Goal: Check status

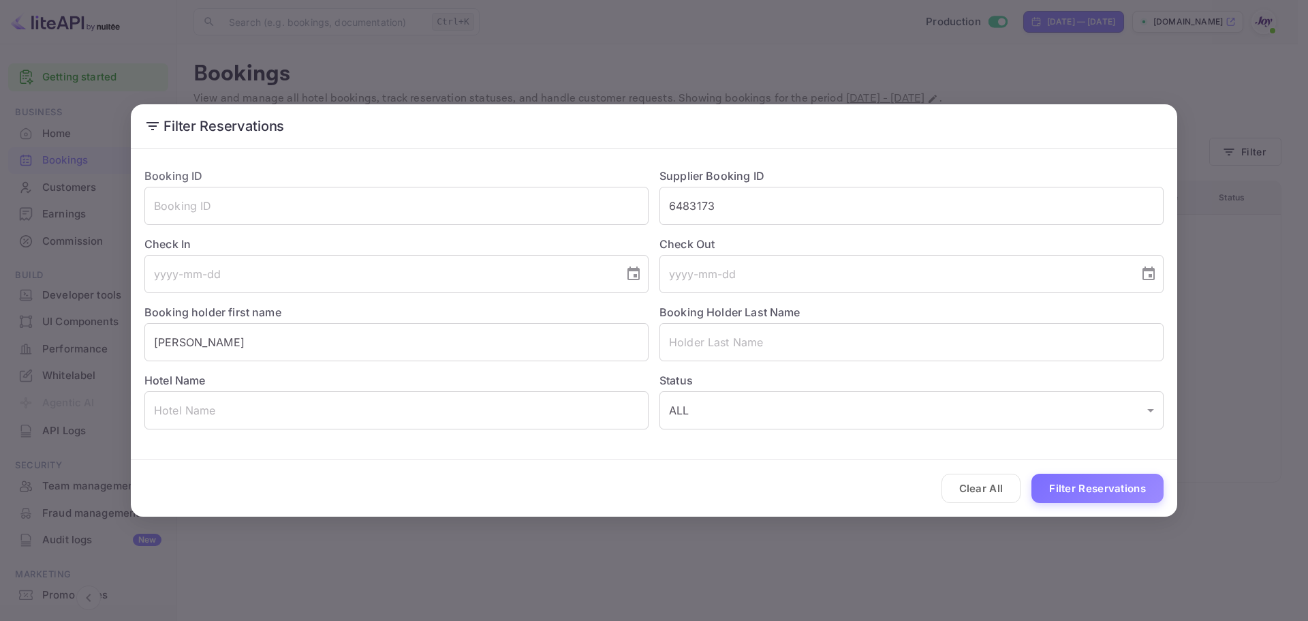
click at [990, 489] on button "Clear All" at bounding box center [982, 488] width 80 height 29
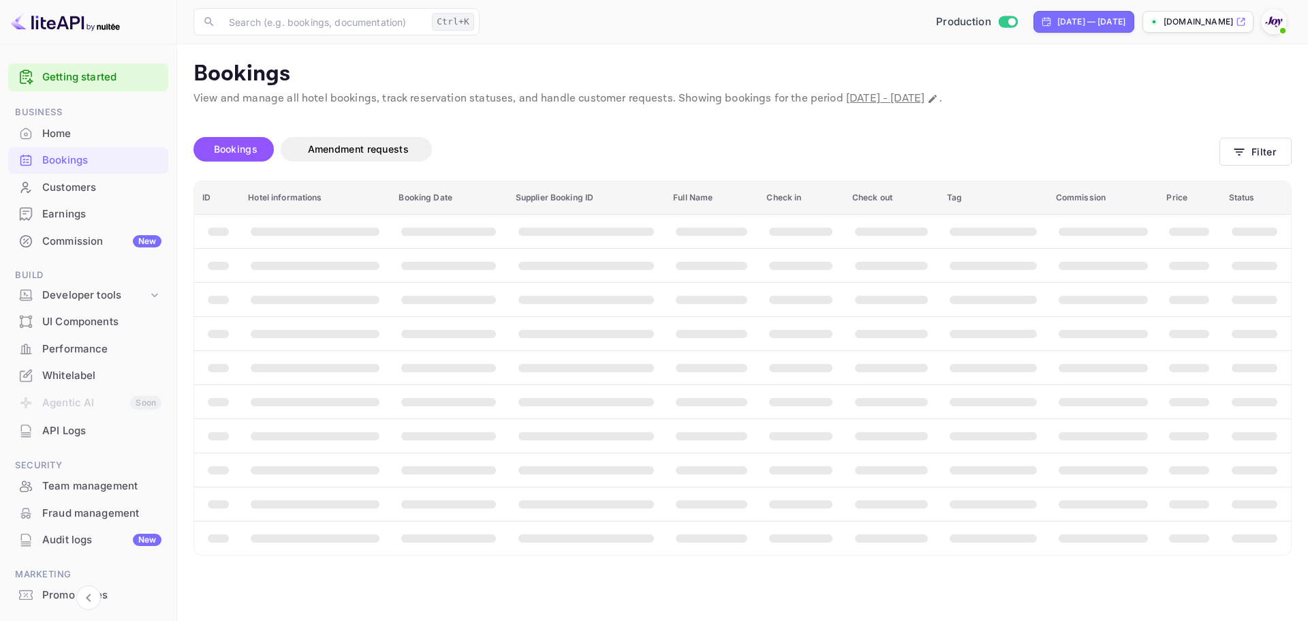
click at [1238, 294] on th "booking table" at bounding box center [1256, 299] width 70 height 34
click at [1260, 149] on button "Filter" at bounding box center [1256, 152] width 72 height 28
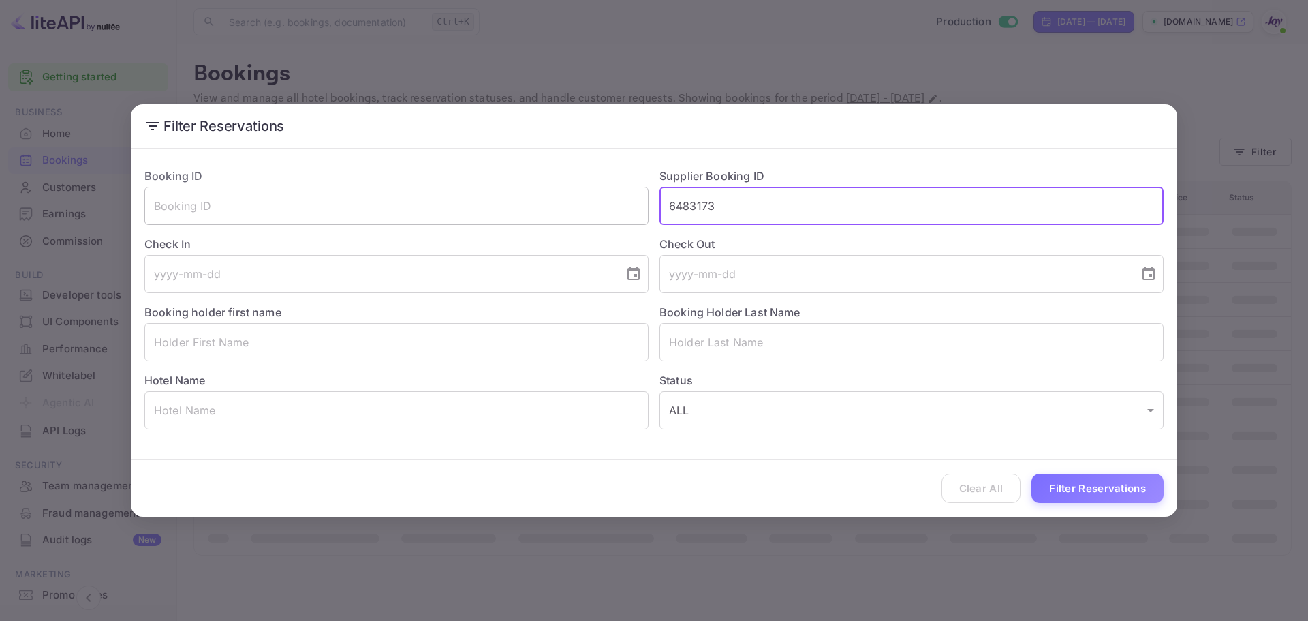
drag, startPoint x: 709, startPoint y: 207, endPoint x: 598, endPoint y: 199, distance: 110.7
click at [598, 199] on div "Booking ID ​ Supplier Booking ID 6483173 ​ Check In ​ Check Out ​ Booking holde…" at bounding box center [649, 293] width 1030 height 273
paste input "text"
type input "6483173"
click at [1071, 493] on button "Filter Reservations" at bounding box center [1098, 488] width 132 height 29
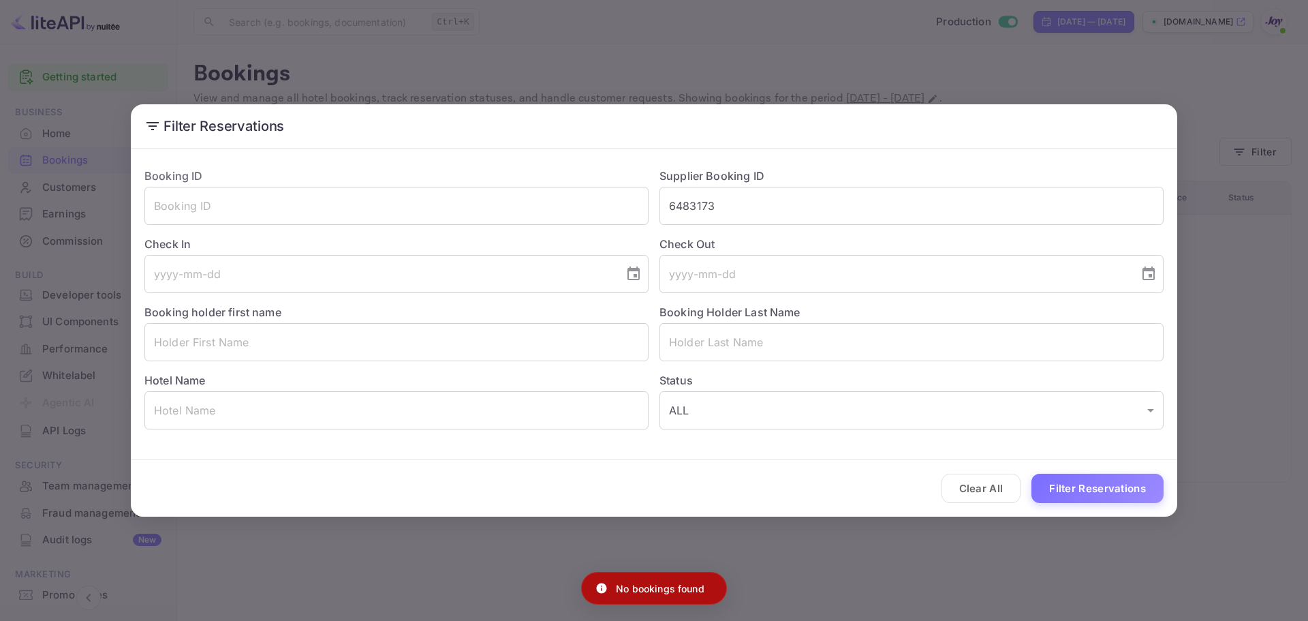
click at [164, 42] on div "Filter Reservations Booking ID ​ Supplier Booking ID 6483173 ​ Check In ​ Check…" at bounding box center [654, 310] width 1308 height 621
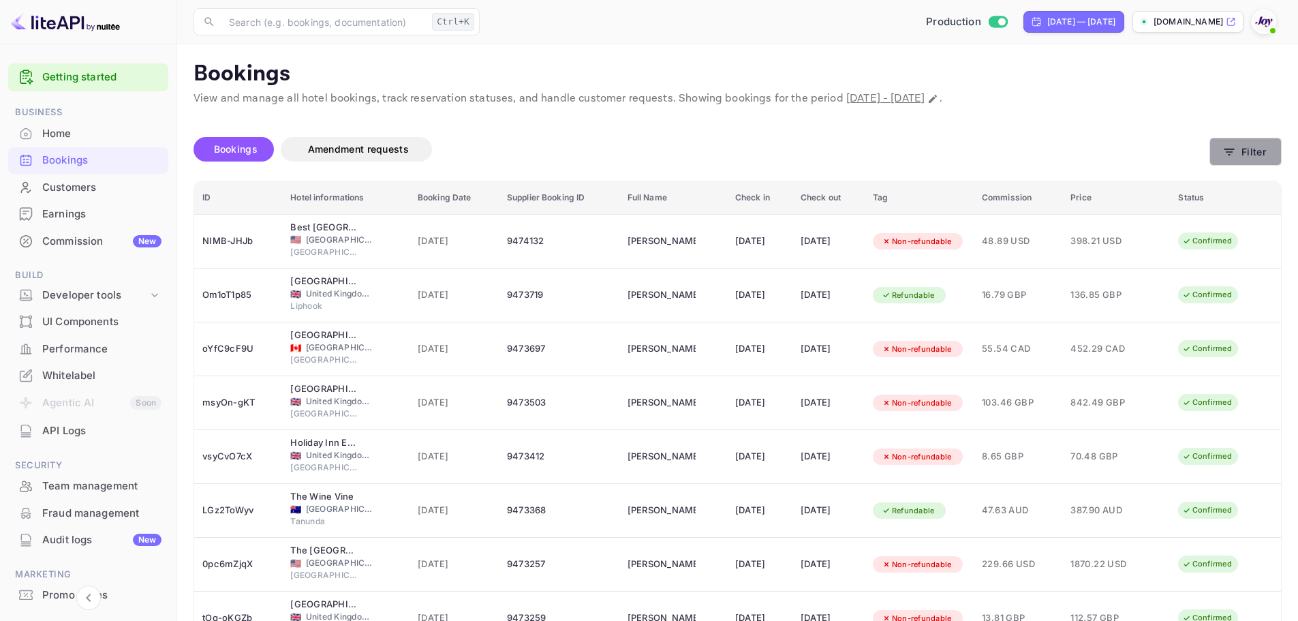
click at [1255, 160] on button "Filter" at bounding box center [1246, 152] width 72 height 28
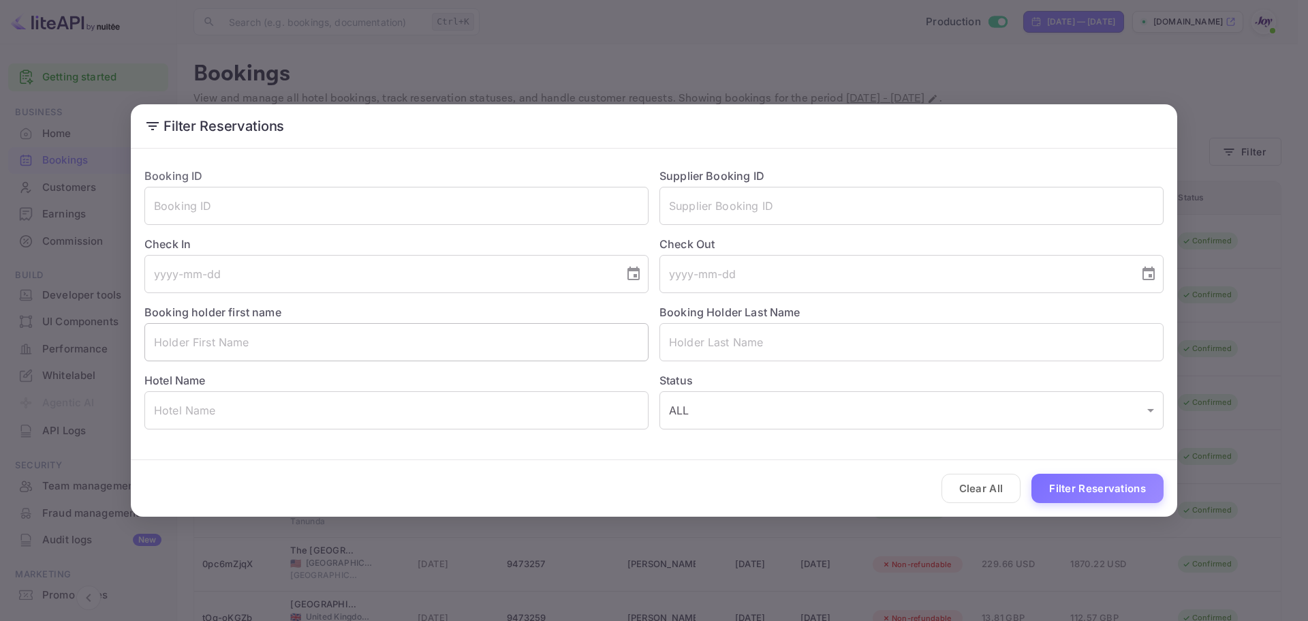
click at [429, 348] on input "text" at bounding box center [396, 342] width 504 height 38
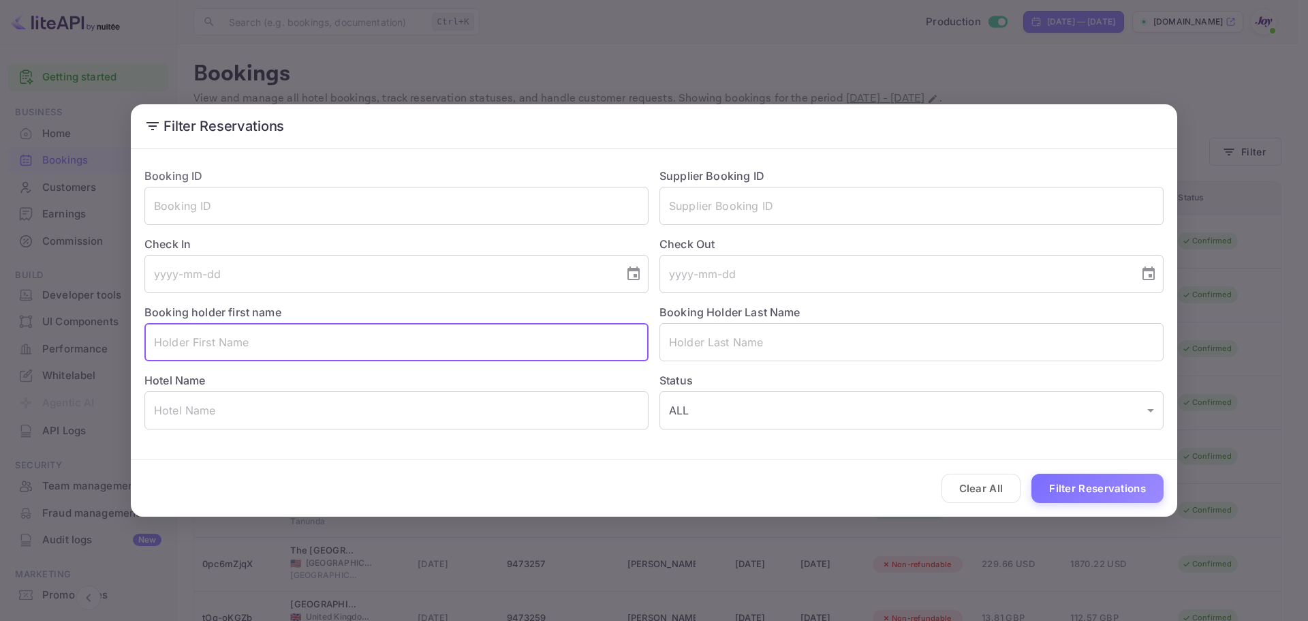
paste input "[PERSON_NAME]"
click at [206, 341] on input "[PERSON_NAME]" at bounding box center [396, 342] width 504 height 38
type input "[PERSON_NAME]"
click at [733, 340] on input "text" at bounding box center [912, 342] width 504 height 38
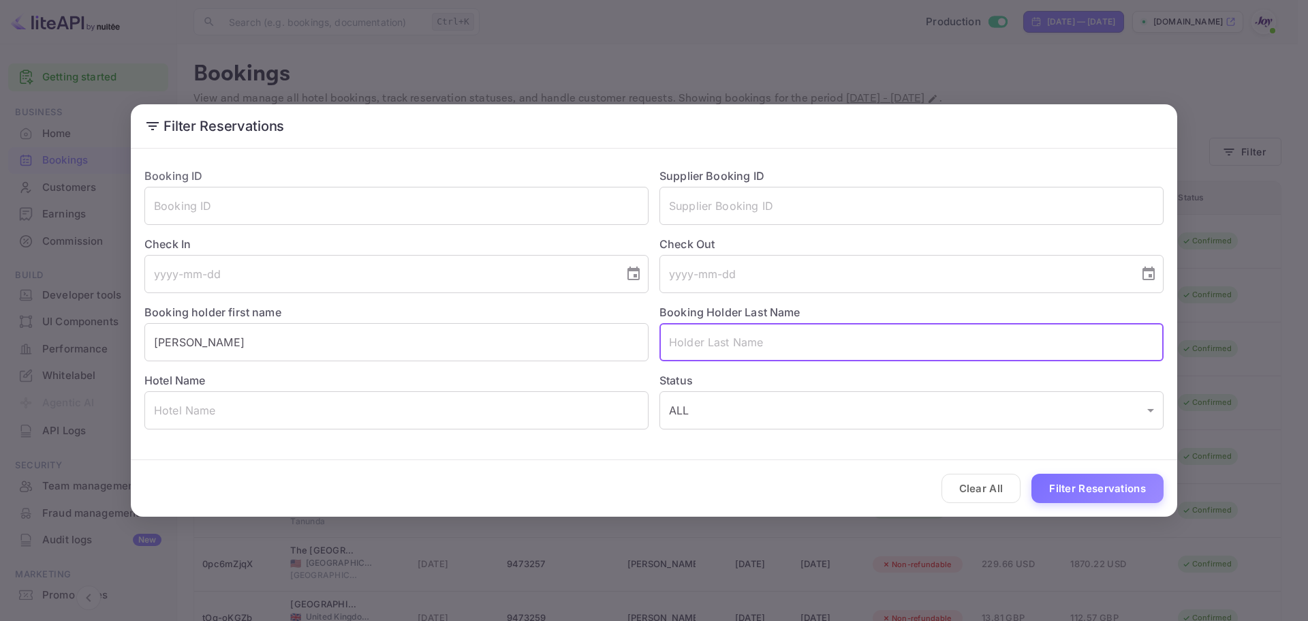
paste input "Alfane"
type input "Alfane"
click at [1081, 491] on button "Filter Reservations" at bounding box center [1098, 488] width 132 height 29
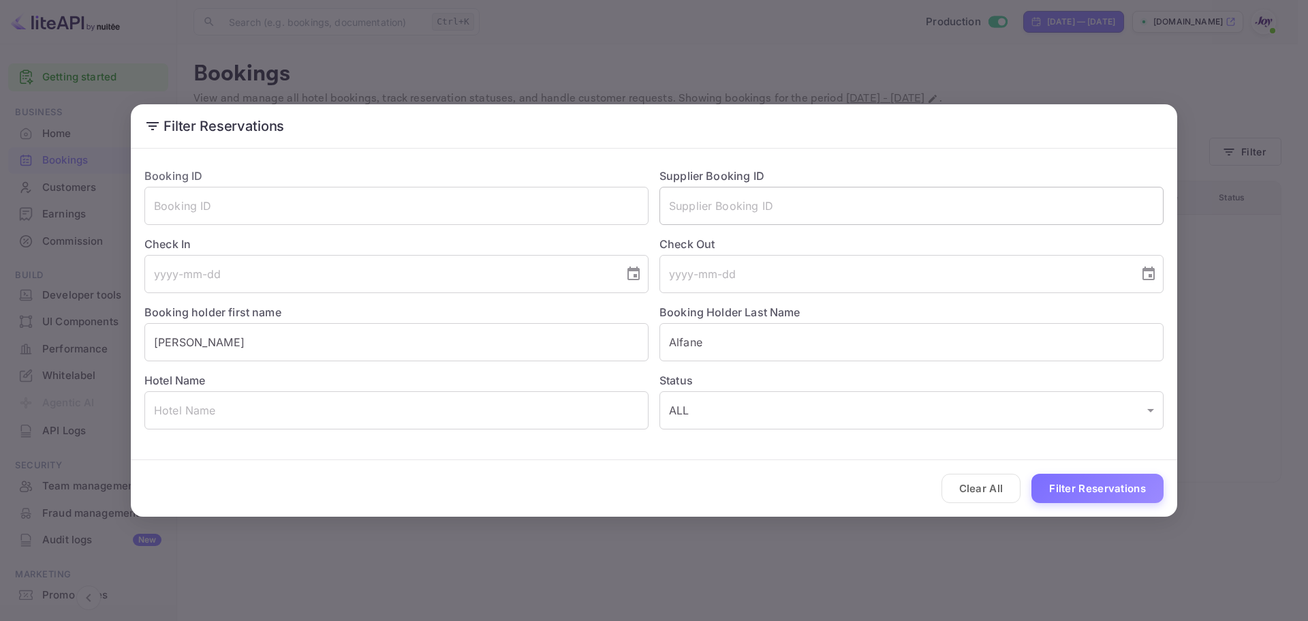
click at [766, 204] on input "text" at bounding box center [912, 206] width 504 height 38
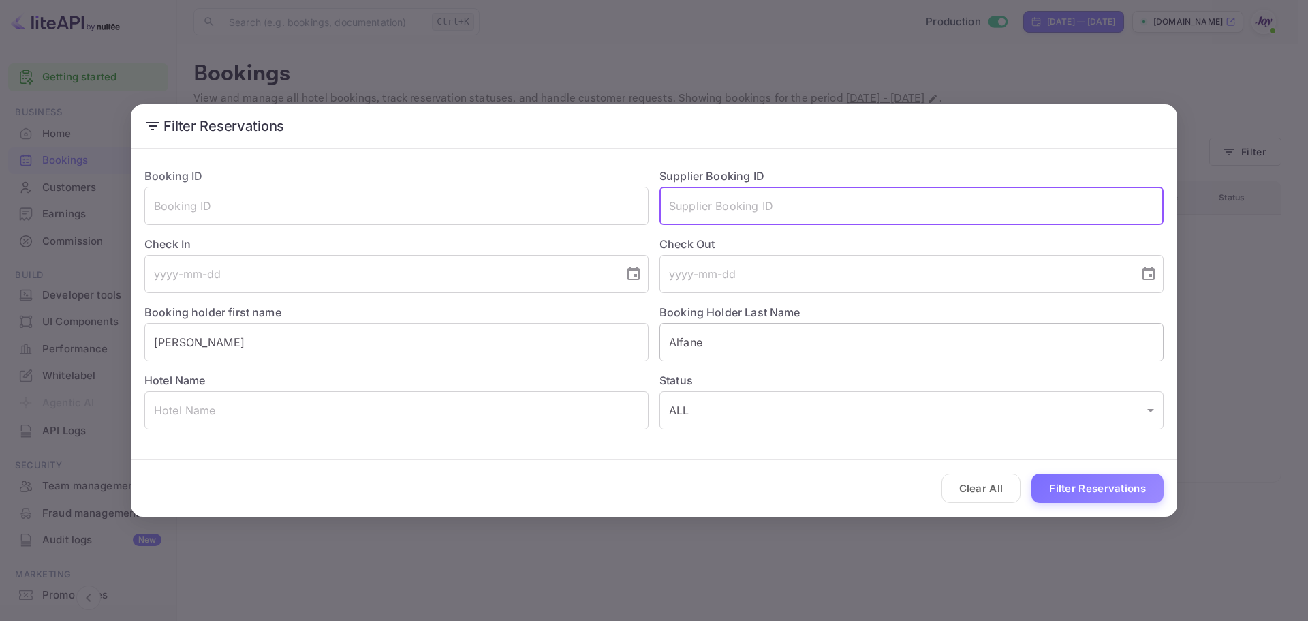
paste input "6483173"
type input "6483173"
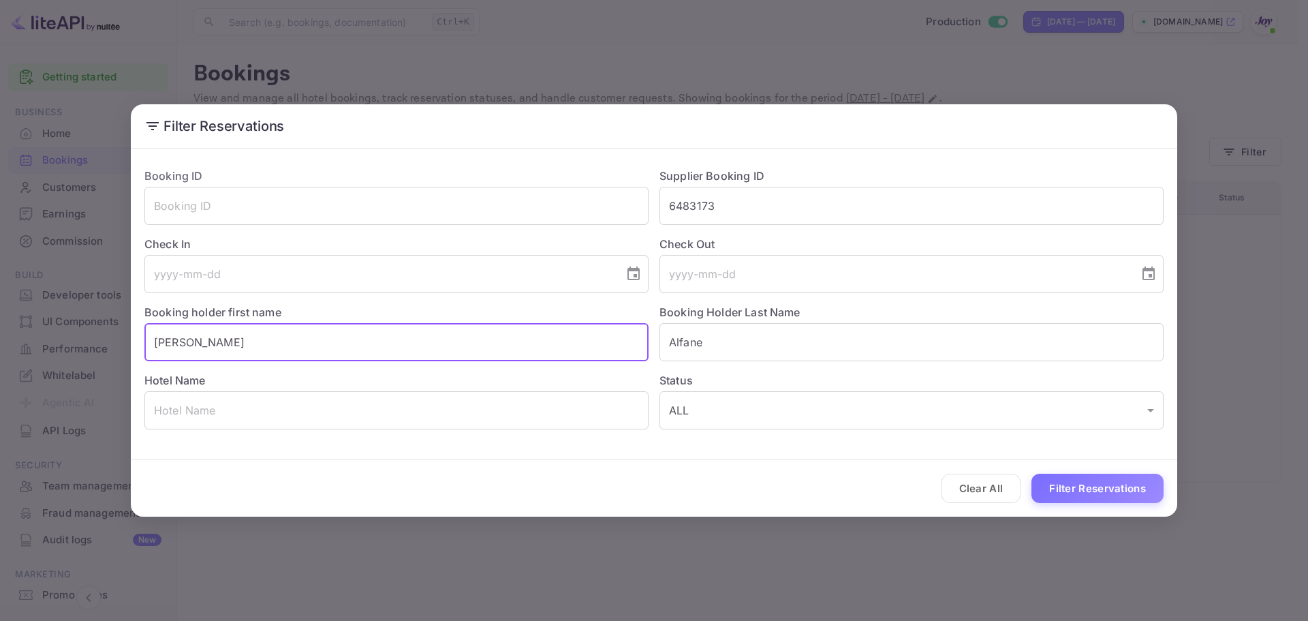
drag, startPoint x: 301, startPoint y: 343, endPoint x: 87, endPoint y: 341, distance: 213.3
click at [87, 341] on div "Filter Reservations Booking ID ​ Supplier Booking ID 6483173 ​ Check In ​ Check…" at bounding box center [654, 310] width 1308 height 621
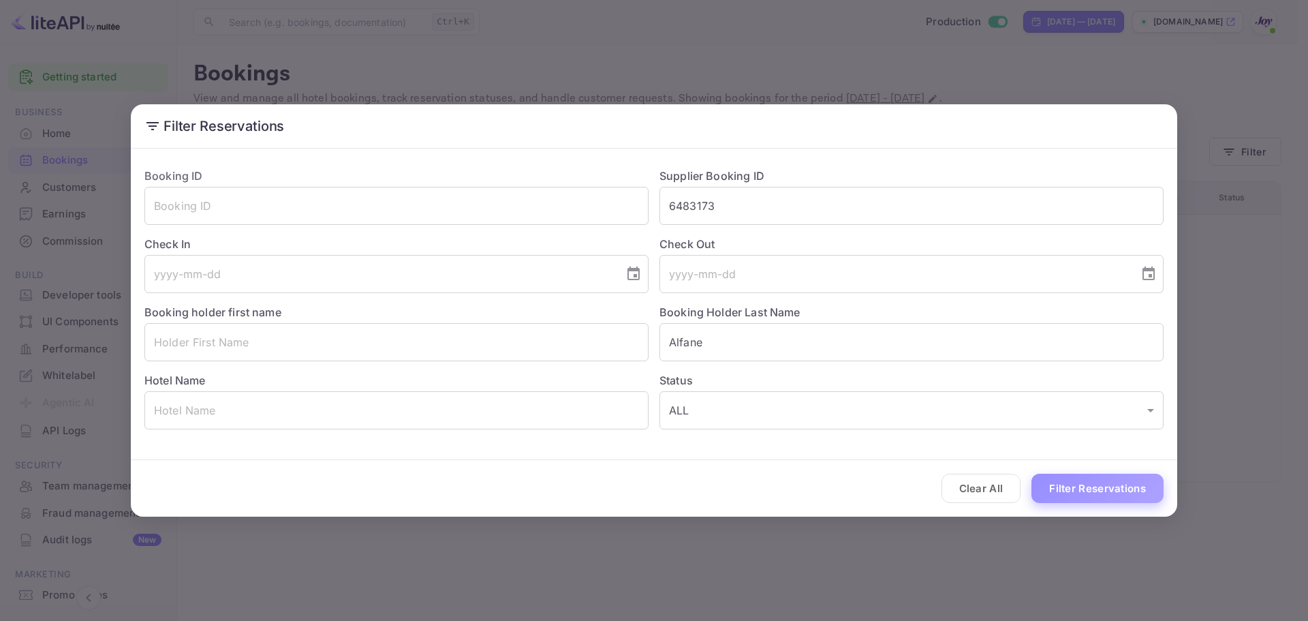
click at [1088, 489] on button "Filter Reservations" at bounding box center [1098, 488] width 132 height 29
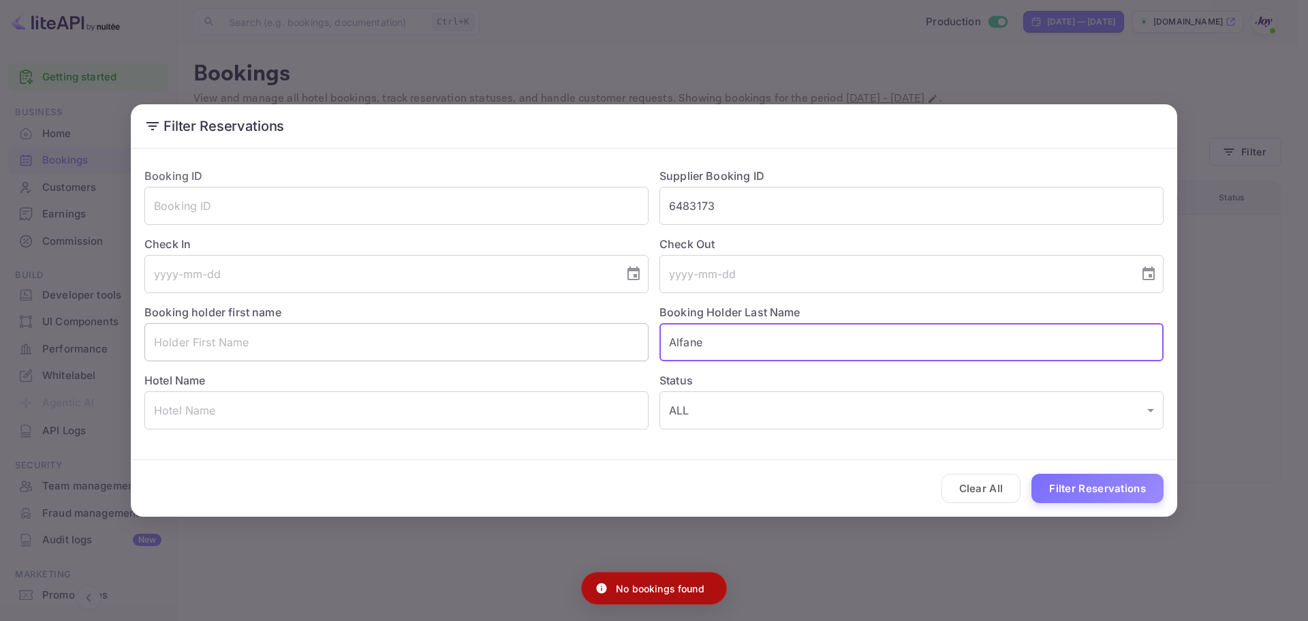
drag, startPoint x: 726, startPoint y: 337, endPoint x: 590, endPoint y: 335, distance: 135.6
click at [590, 335] on div "Booking ID ​ Supplier Booking ID 6483173 ​ Check In ​ Check Out ​ Booking holde…" at bounding box center [649, 293] width 1030 height 273
click at [1133, 496] on button "Filter Reservations" at bounding box center [1098, 488] width 132 height 29
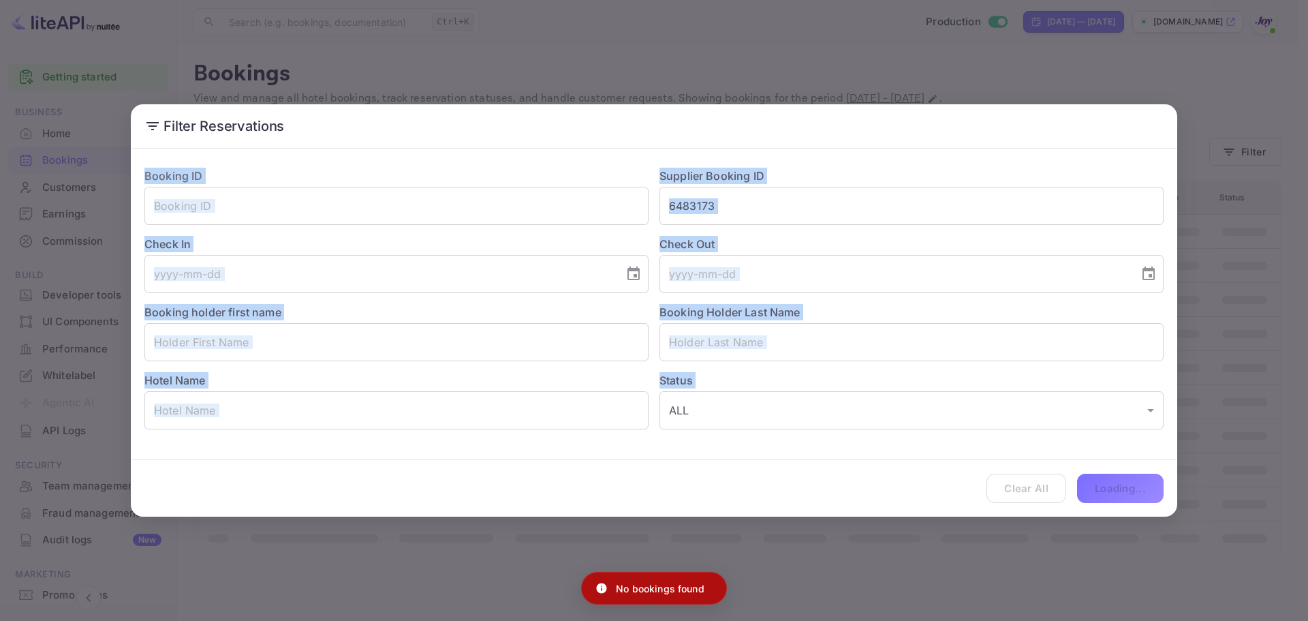
click at [1130, 495] on div "Clear All Loading..." at bounding box center [654, 488] width 1047 height 57
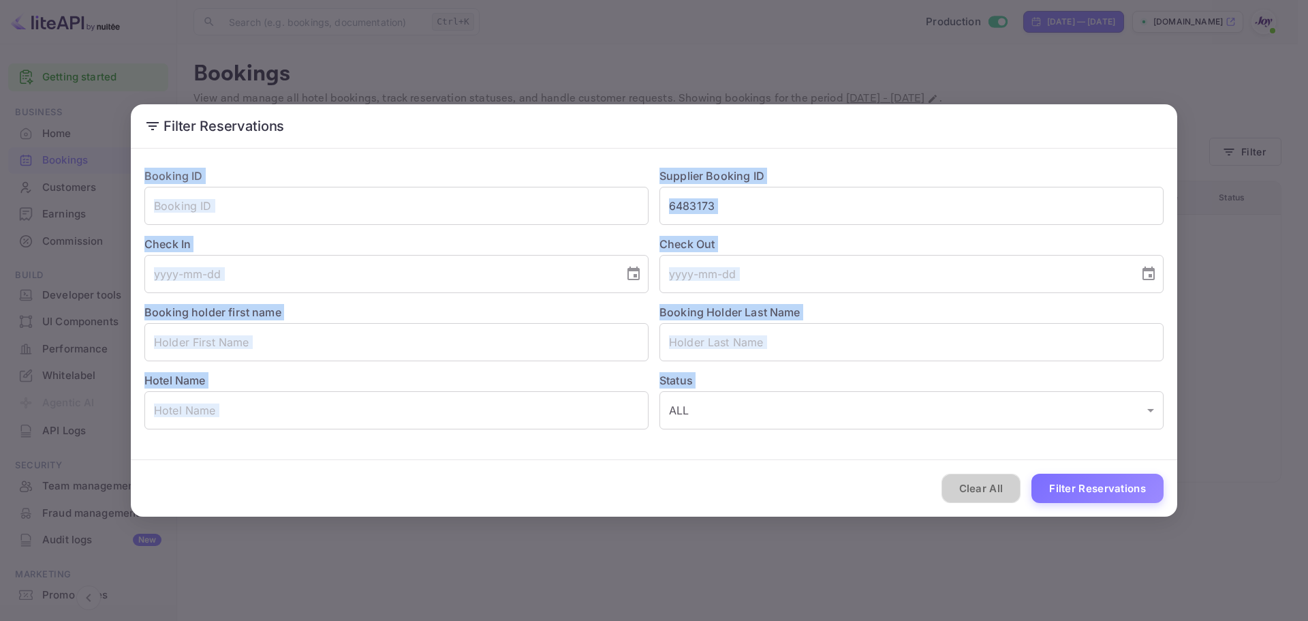
drag, startPoint x: 1000, startPoint y: 489, endPoint x: 1180, endPoint y: 333, distance: 237.7
click at [1002, 486] on button "Clear All" at bounding box center [982, 488] width 80 height 29
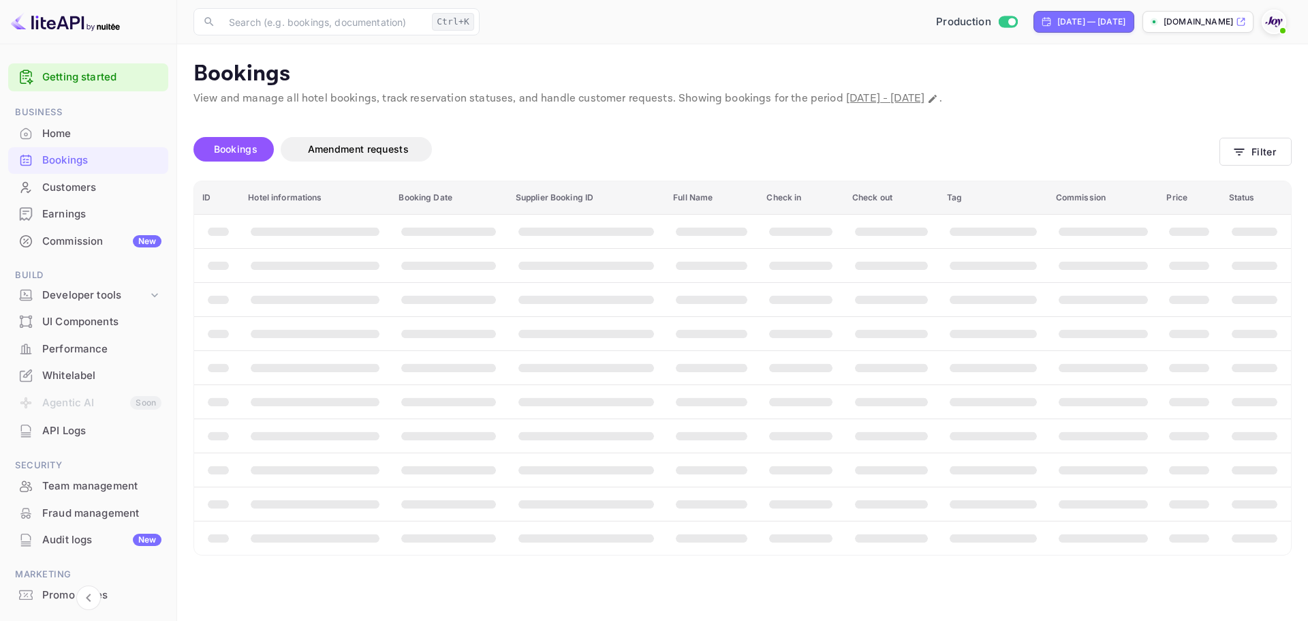
click at [1242, 284] on th "booking table" at bounding box center [1256, 299] width 70 height 34
drag, startPoint x: 770, startPoint y: 127, endPoint x: 754, endPoint y: 142, distance: 21.7
click at [769, 127] on div "Bookings Amendment requests" at bounding box center [707, 151] width 1026 height 57
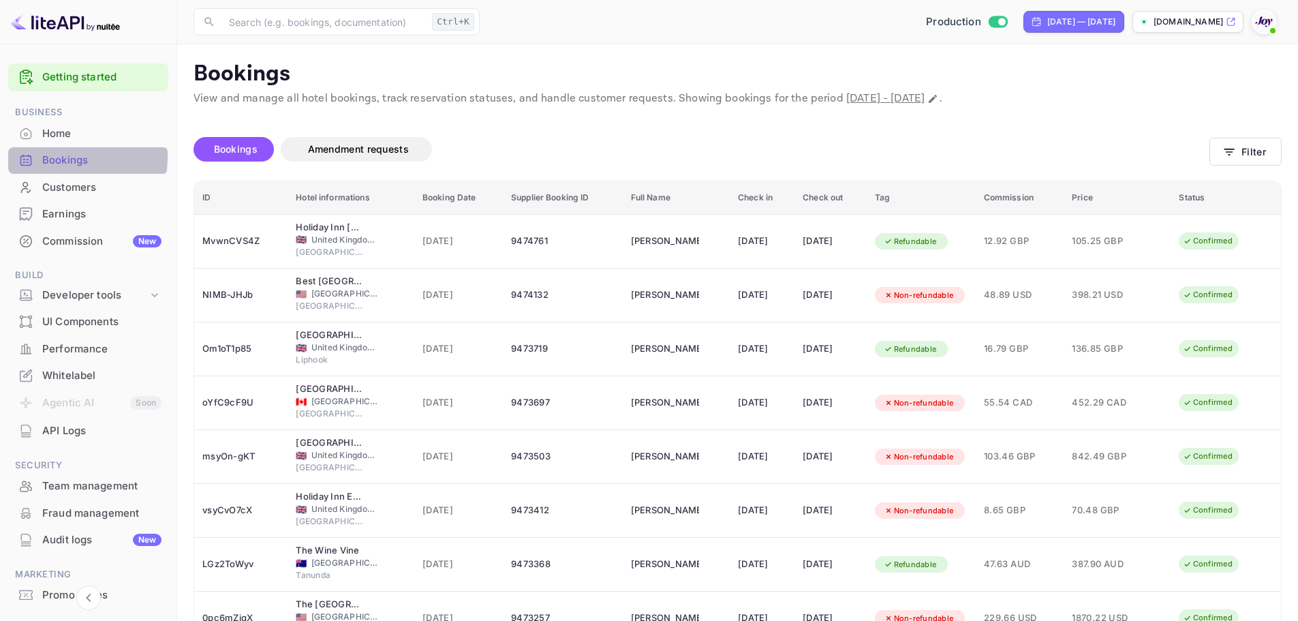
drag, startPoint x: 70, startPoint y: 157, endPoint x: 99, endPoint y: 97, distance: 66.4
click at [70, 157] on div "Bookings" at bounding box center [101, 161] width 119 height 16
drag, startPoint x: 66, startPoint y: 164, endPoint x: 66, endPoint y: 27, distance: 137.0
click at [66, 164] on div "Bookings" at bounding box center [101, 161] width 119 height 16
